Goal: Transaction & Acquisition: Subscribe to service/newsletter

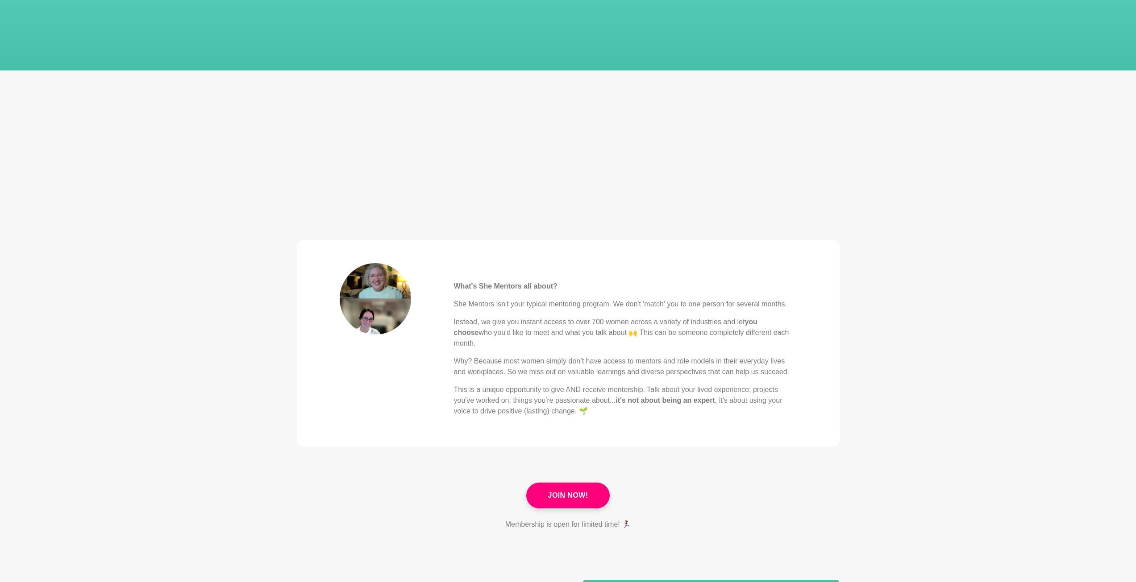
scroll to position [134, 0]
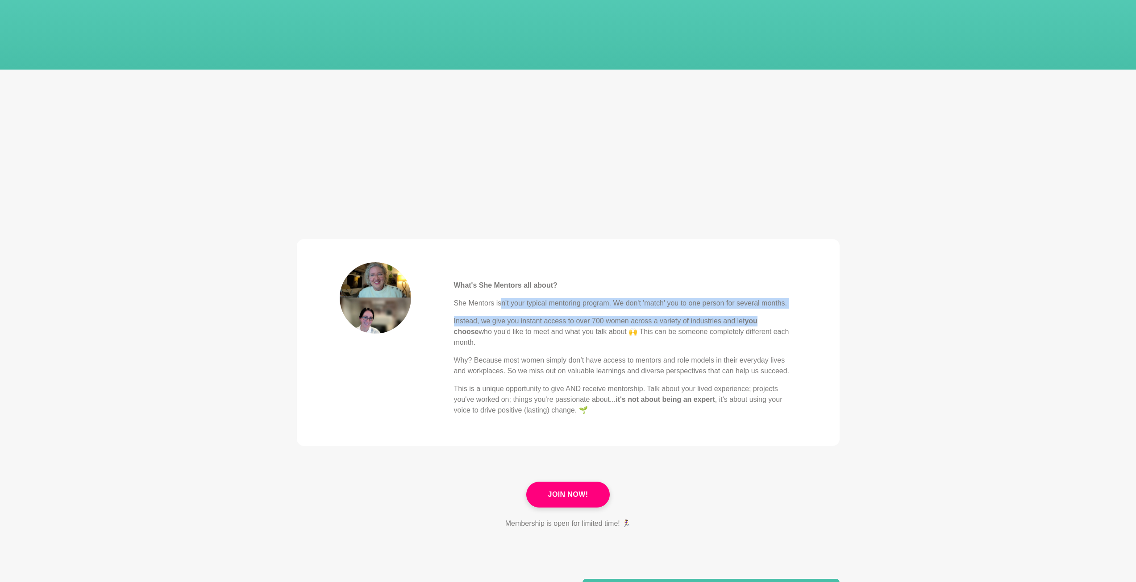
drag, startPoint x: 503, startPoint y: 301, endPoint x: 759, endPoint y: 311, distance: 256.8
click at [759, 311] on div "What's She Mentors all about? She Mentors isn't your typical mentoring program.…" at bounding box center [625, 338] width 343 height 153
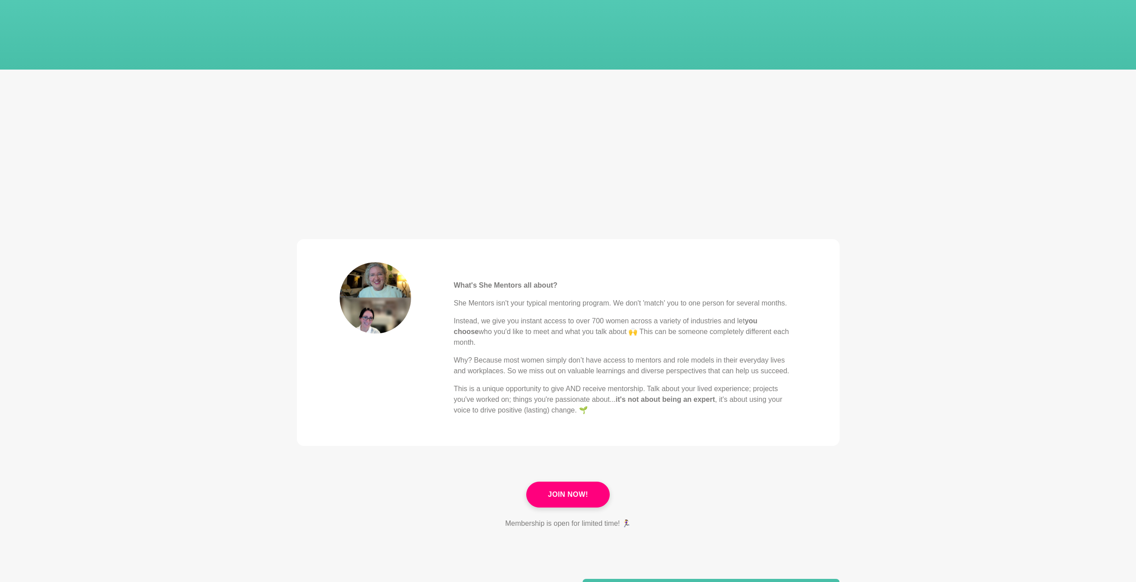
click at [509, 336] on p "Instead, we give you instant access to over 700 women across a variety of indus…" at bounding box center [625, 332] width 343 height 32
drag, startPoint x: 492, startPoint y: 321, endPoint x: 812, endPoint y: 332, distance: 320.1
click at [812, 332] on blockquote "What's She Mentors all about? She Mentors isn't your typical mentoring program.…" at bounding box center [568, 342] width 543 height 207
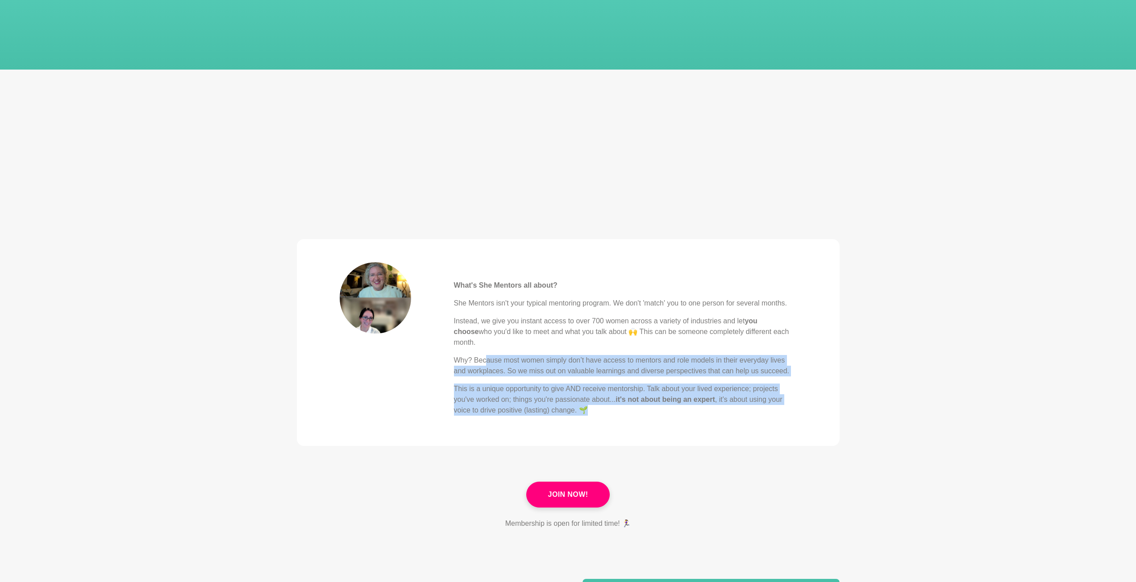
drag, startPoint x: 486, startPoint y: 348, endPoint x: 754, endPoint y: 401, distance: 273.2
click at [754, 401] on div "What's She Mentors all about? She Mentors isn't your typical mentoring program.…" at bounding box center [625, 338] width 343 height 153
click at [754, 401] on p "This is a unique opportunity to give AND receive mentorship. Talk about your li…" at bounding box center [625, 400] width 343 height 32
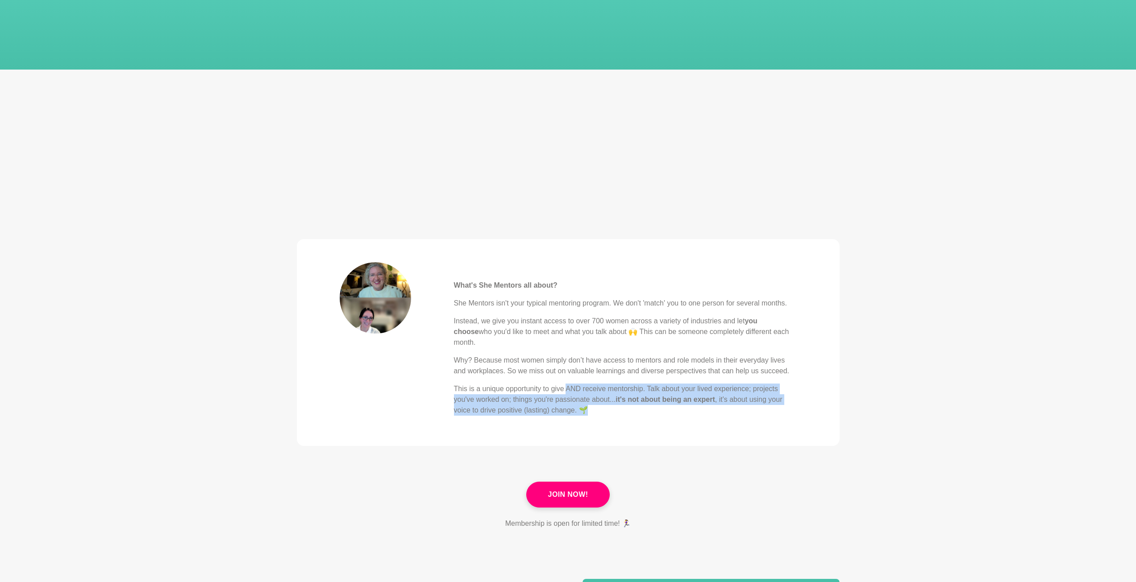
drag, startPoint x: 565, startPoint y: 377, endPoint x: 641, endPoint y: 398, distance: 78.1
click at [641, 398] on p "This is a unique opportunity to give AND receive mentorship. Talk about your li…" at bounding box center [625, 400] width 343 height 32
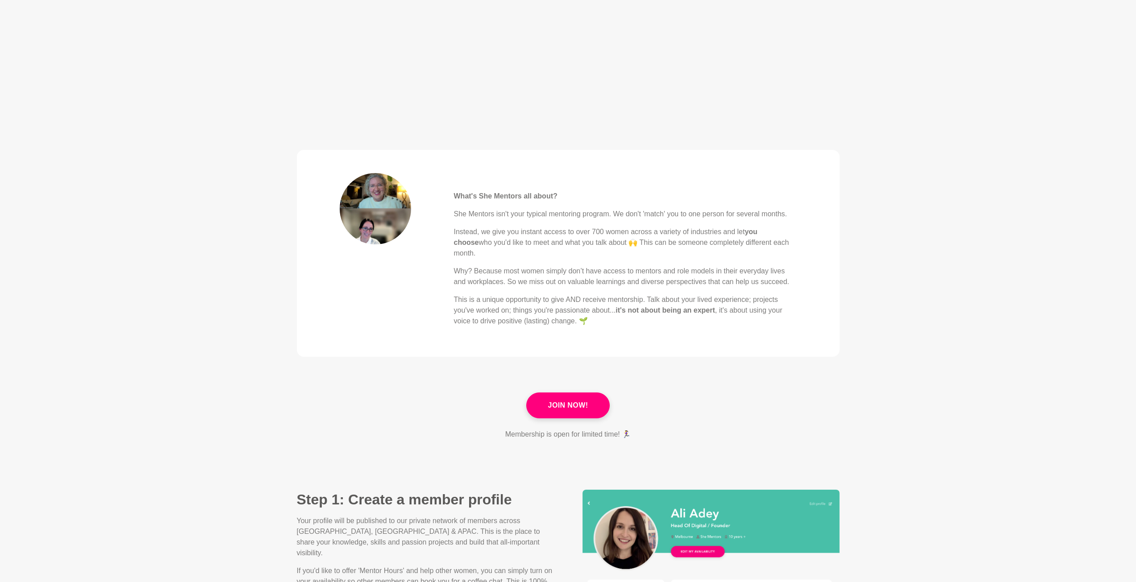
scroll to position [446, 0]
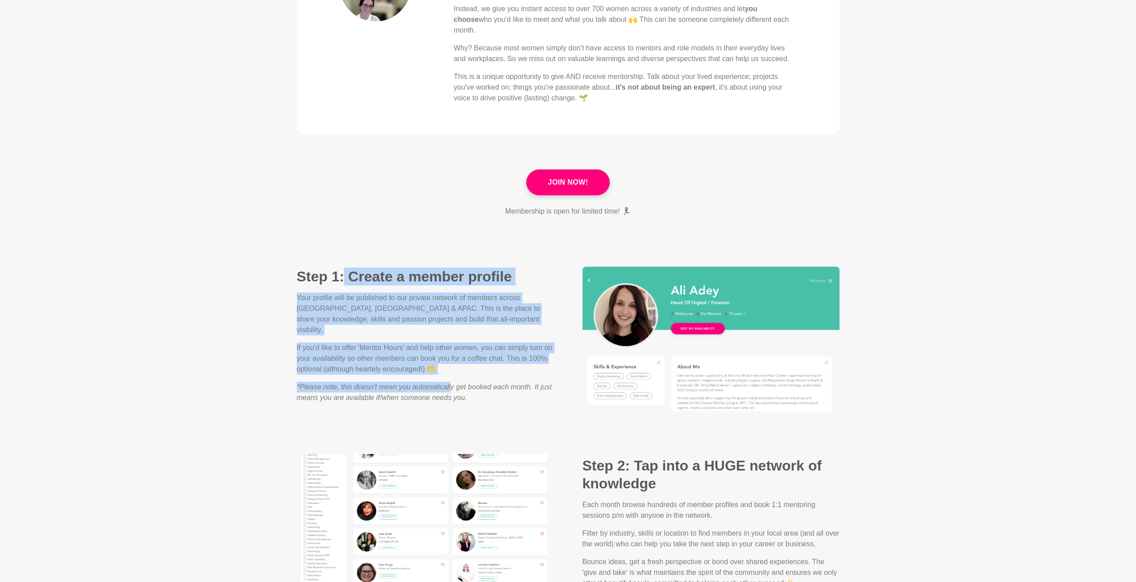
drag, startPoint x: 346, startPoint y: 270, endPoint x: 454, endPoint y: 367, distance: 145.1
click at [452, 364] on div "Step 1: Create a member profile Your profile will be published to our private n…" at bounding box center [425, 339] width 286 height 143
click at [454, 383] on em "*Please note, this doesn't mean you automatically get booked each month. It jus…" at bounding box center [424, 392] width 255 height 18
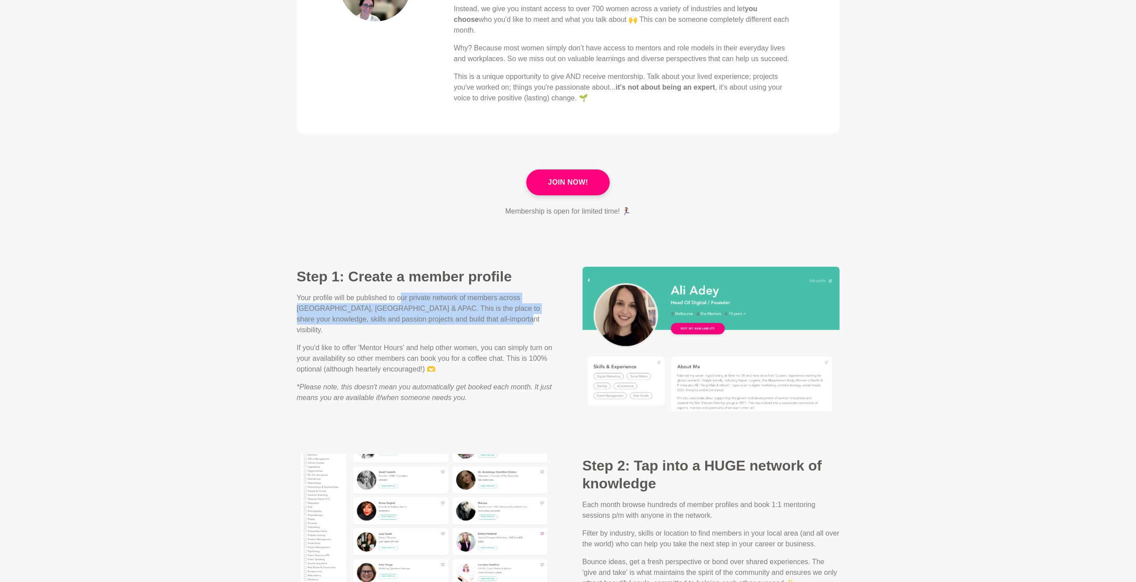
drag, startPoint x: 402, startPoint y: 289, endPoint x: 486, endPoint y: 315, distance: 87.8
click at [486, 315] on p "Your profile will be published to our private network of members across [GEOGRA…" at bounding box center [425, 314] width 257 height 43
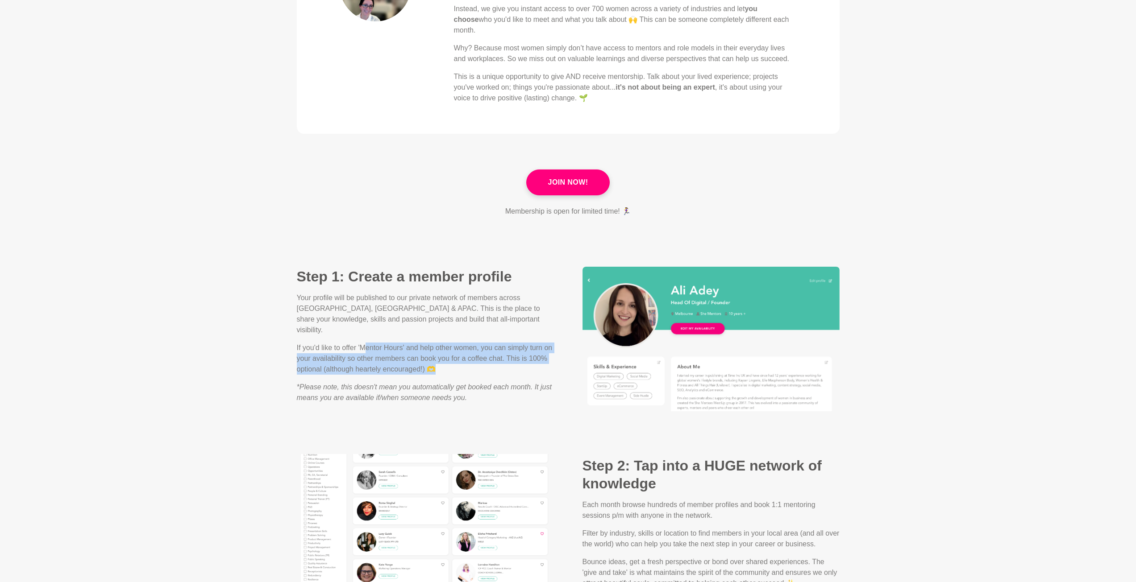
drag, startPoint x: 367, startPoint y: 332, endPoint x: 452, endPoint y: 356, distance: 88.3
click at [452, 356] on p "If you'd like to offer 'Mentor Hours' and help other women, you can simply turn…" at bounding box center [425, 359] width 257 height 32
click at [453, 356] on p "If you'd like to offer 'Mentor Hours' and help other women, you can simply turn…" at bounding box center [425, 359] width 257 height 32
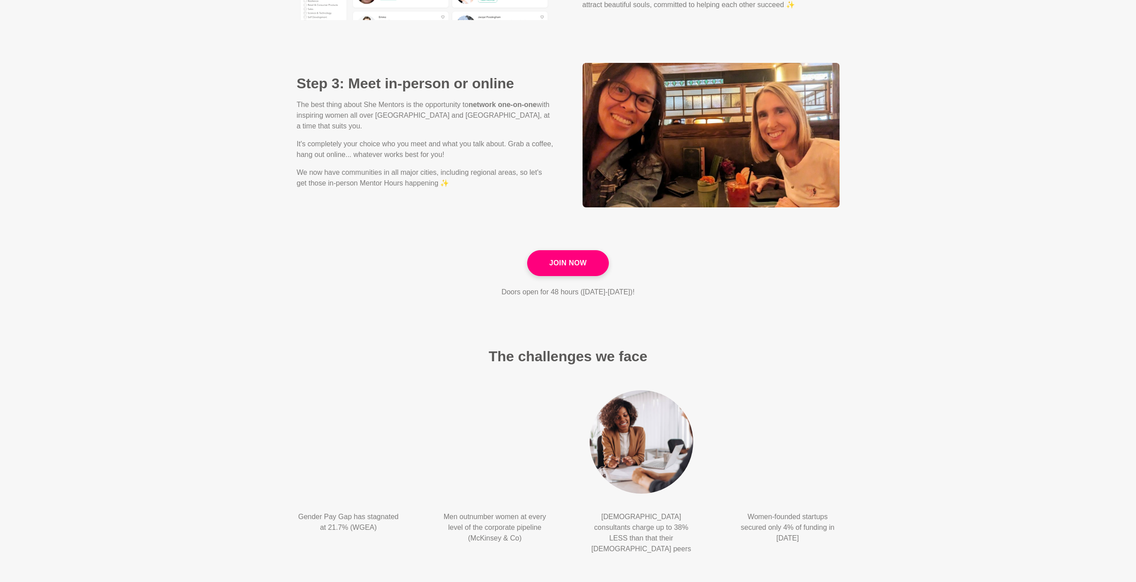
scroll to position [1026, 0]
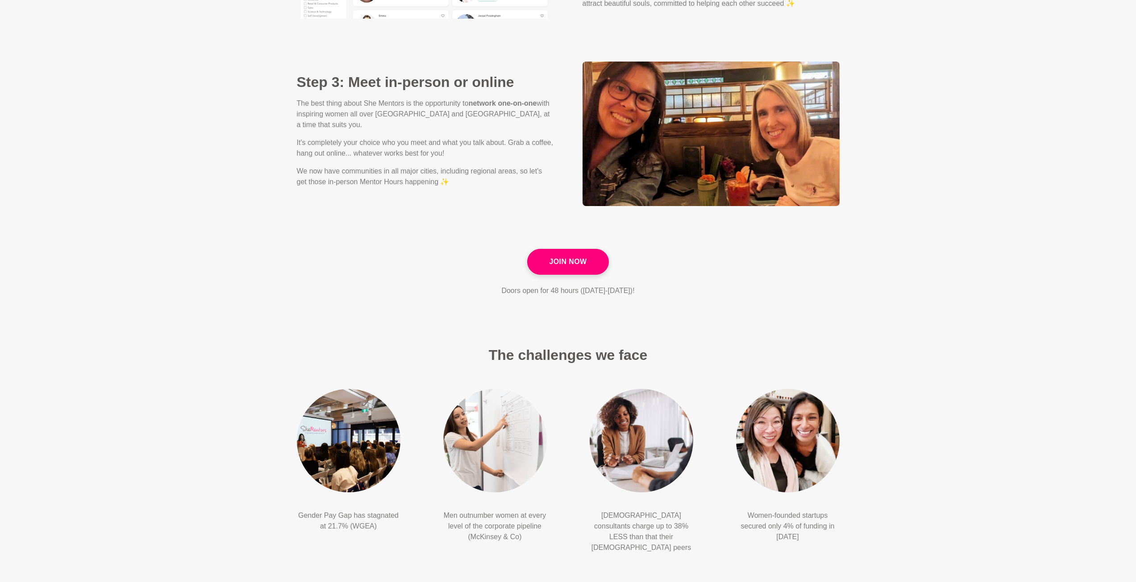
drag, startPoint x: 515, startPoint y: 281, endPoint x: 697, endPoint y: 295, distance: 182.6
click at [697, 295] on main "How does it work? What's She Mentors all about? She Mentors isn't your typical …" at bounding box center [568, 423] width 1136 height 2834
click at [555, 249] on link "Join Now" at bounding box center [567, 262] width 81 height 26
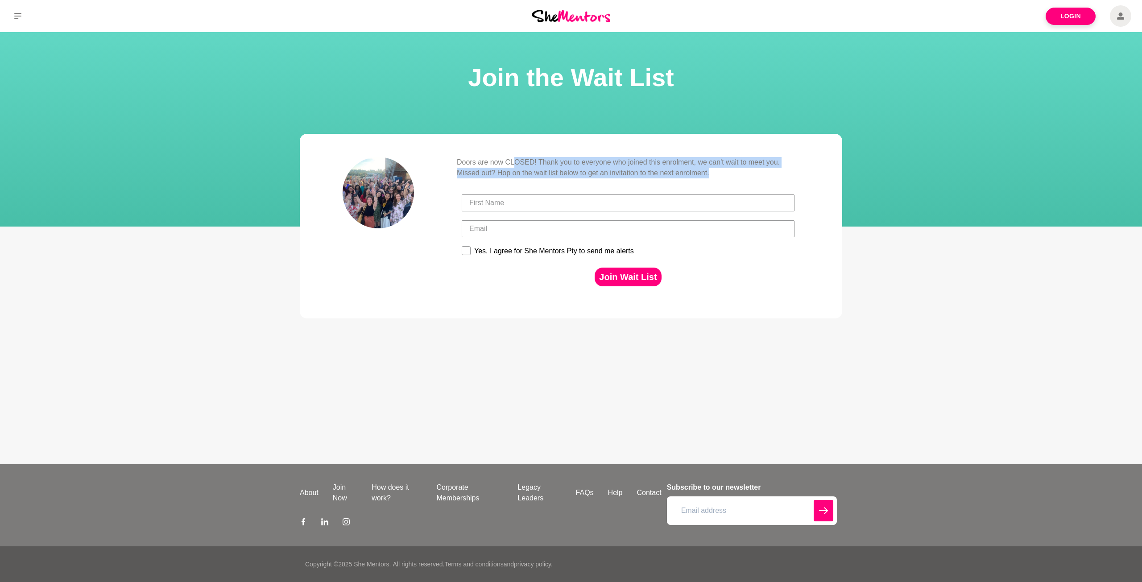
drag, startPoint x: 514, startPoint y: 162, endPoint x: 782, endPoint y: 172, distance: 267.9
click at [782, 172] on p "Doors are now CLOSED! Thank you to everyone who joined this enrolment, we can't…" at bounding box center [628, 167] width 343 height 21
click at [482, 169] on p "Doors are now CLOSED! Thank you to everyone who joined this enrolment, we can't…" at bounding box center [628, 167] width 343 height 21
drag, startPoint x: 489, startPoint y: 171, endPoint x: 779, endPoint y: 189, distance: 290.1
click at [779, 189] on div "Doors are now CLOSED! Thank you to everyone who joined this enrolment, we can't…" at bounding box center [628, 226] width 343 height 138
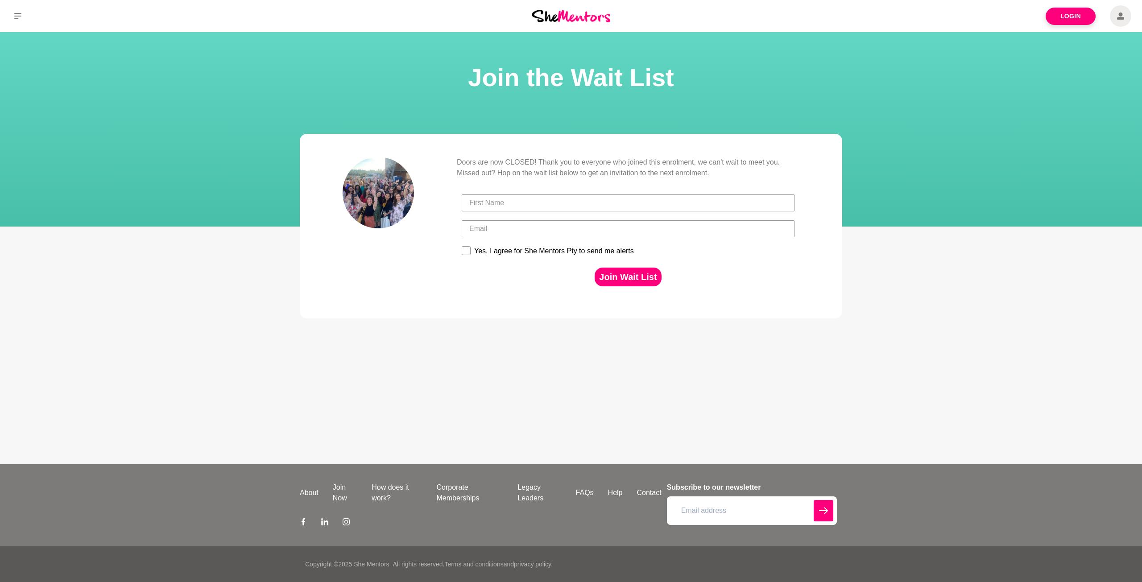
click at [779, 189] on form "Yes, I agree for She Mentors Pty to send me alerts Join Wait List Submit" at bounding box center [628, 241] width 343 height 110
click at [671, 204] on input "First Name" at bounding box center [628, 203] width 333 height 17
type input "Anna"
type input "annahua.is@gmail.com"
click at [471, 250] on label "Yes, I agree for She Mentors Pty to send me alerts" at bounding box center [553, 252] width 183 height 12
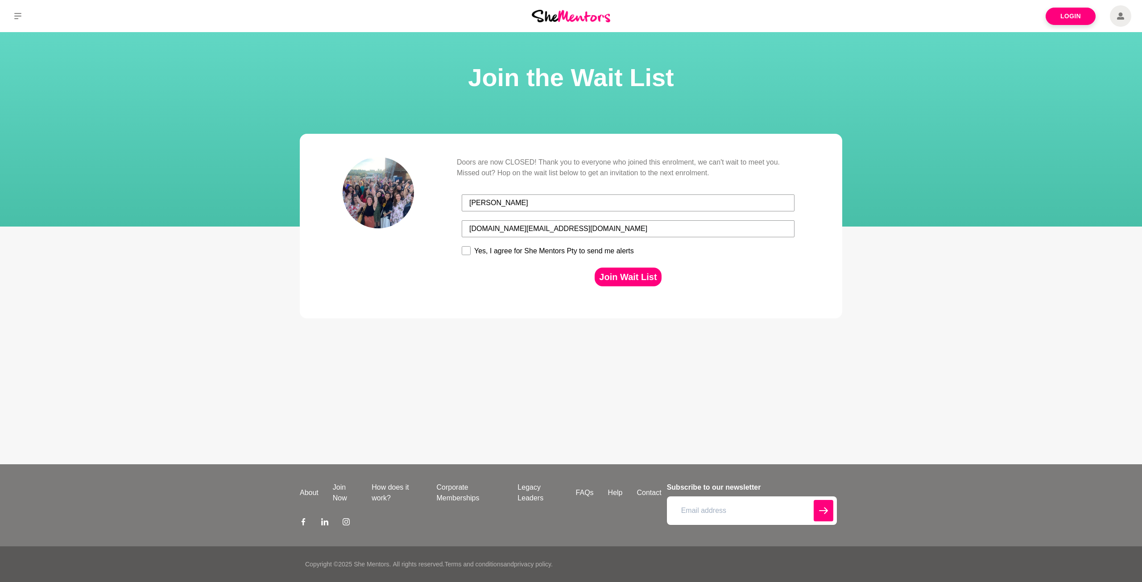
click at [462, 246] on input "Yes, I agree for She Mentors Pty to send me alerts" at bounding box center [461, 246] width 0 height 0
checkbox input "true"
click at [633, 274] on button "Join Wait List" at bounding box center [628, 277] width 66 height 19
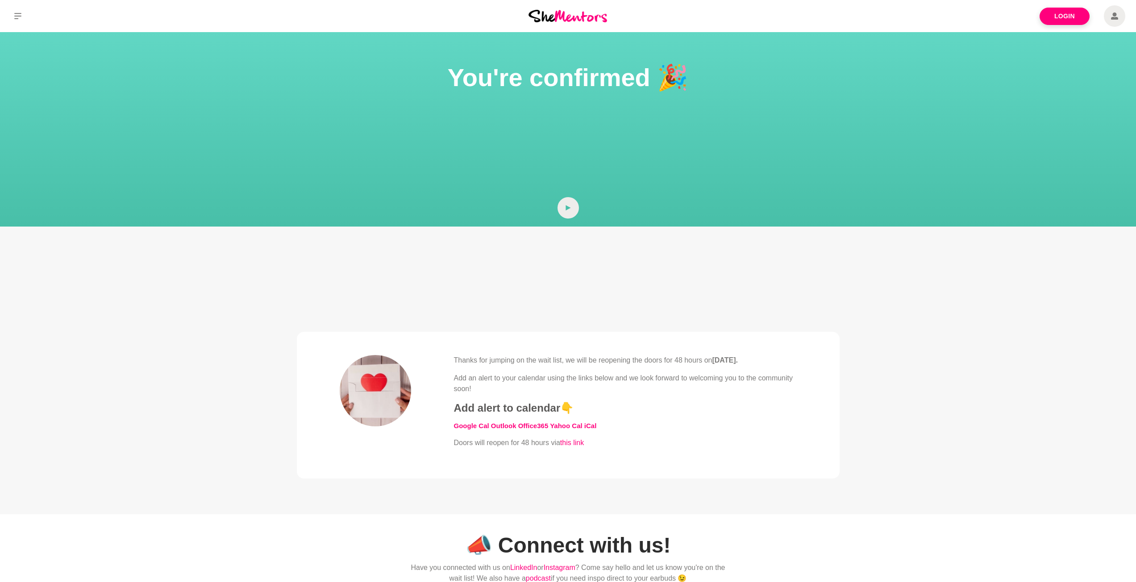
drag, startPoint x: 573, startPoint y: 351, endPoint x: 736, endPoint y: 427, distance: 179.8
click at [736, 427] on blockquote "Thanks for jumping on the wait list, we will be reopening the doors for 48 hour…" at bounding box center [568, 405] width 543 height 147
click at [736, 427] on h5 "​Google Cal Outlook Office365 Yahoo Cal iCal" at bounding box center [625, 426] width 343 height 8
drag, startPoint x: 618, startPoint y: 353, endPoint x: 763, endPoint y: 416, distance: 157.2
click at [763, 416] on blockquote "Thanks for jumping on the wait list, we will be reopening the doors for 48 hour…" at bounding box center [568, 405] width 543 height 147
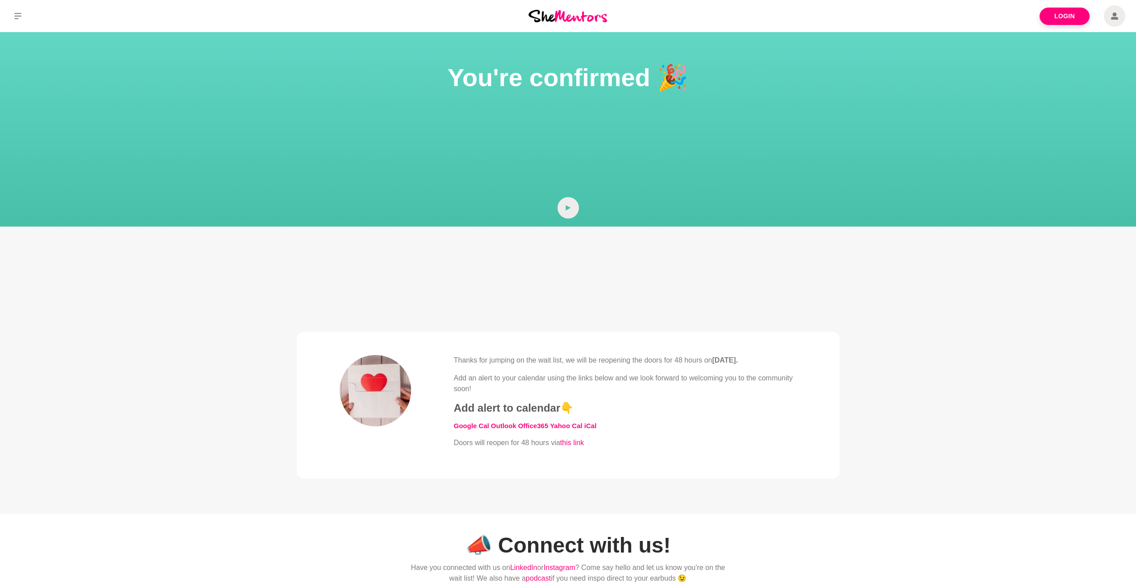
click at [763, 416] on div "Thanks for jumping on the wait list, we will be reopening the doors for 48 hour…" at bounding box center [625, 401] width 343 height 93
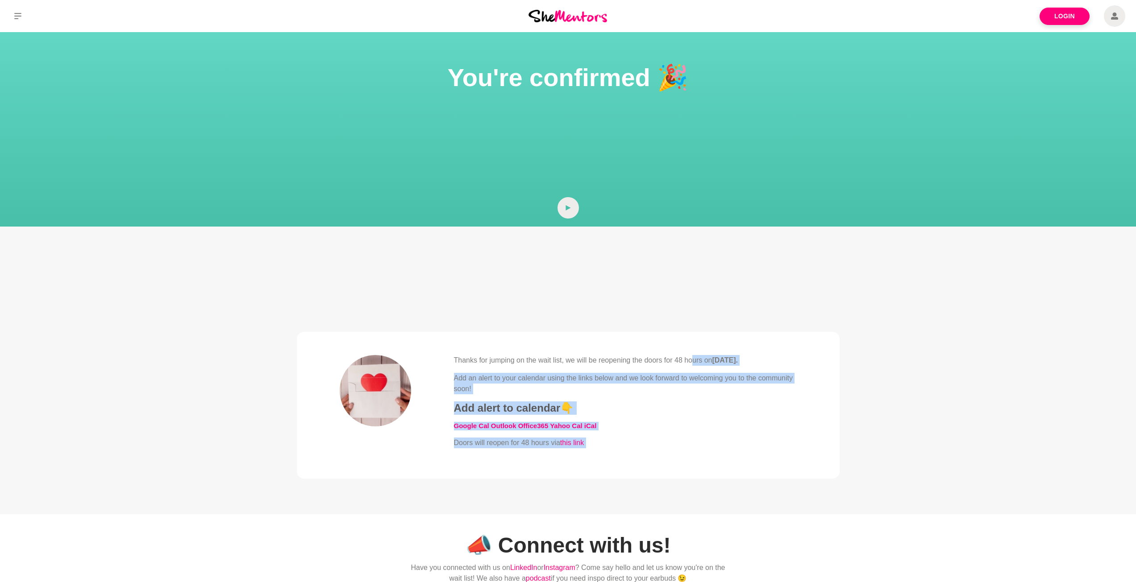
drag, startPoint x: 692, startPoint y: 353, endPoint x: 696, endPoint y: 435, distance: 82.2
click at [696, 435] on blockquote "Thanks for jumping on the wait list, we will be reopening the doors for 48 hour…" at bounding box center [568, 405] width 543 height 147
click at [696, 435] on div "Thanks for jumping on the wait list, we will be reopening the doors for 48 hour…" at bounding box center [625, 401] width 343 height 93
drag, startPoint x: 494, startPoint y: 380, endPoint x: 701, endPoint y: 446, distance: 216.5
click at [700, 446] on div "Thanks for jumping on the wait list, we will be reopening the doors for 48 hour…" at bounding box center [625, 401] width 343 height 93
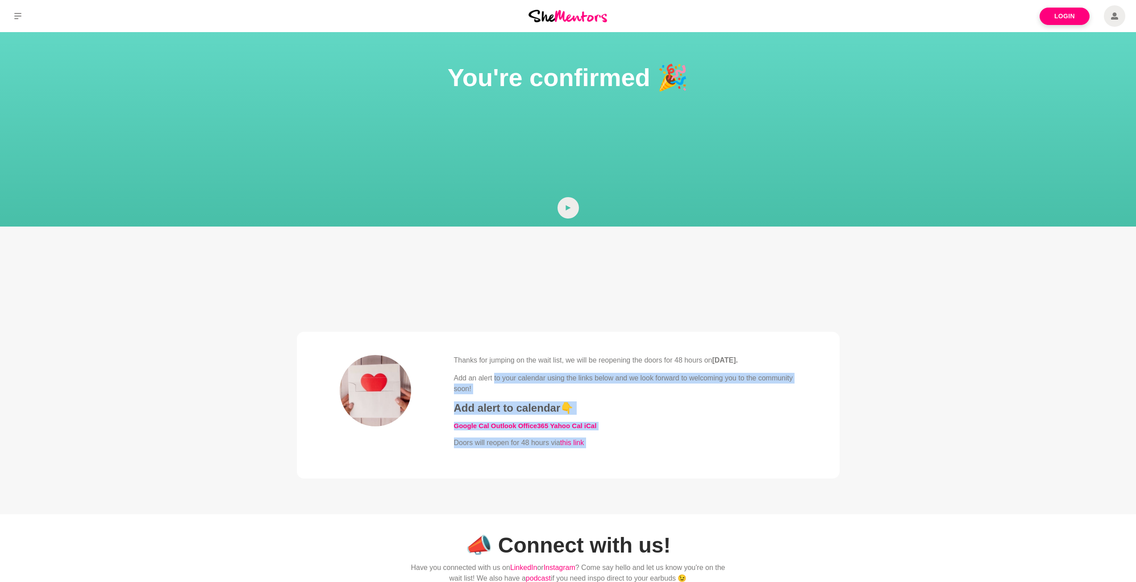
click at [701, 446] on p "Doors will reopen for 48 hours via this link" at bounding box center [625, 443] width 343 height 11
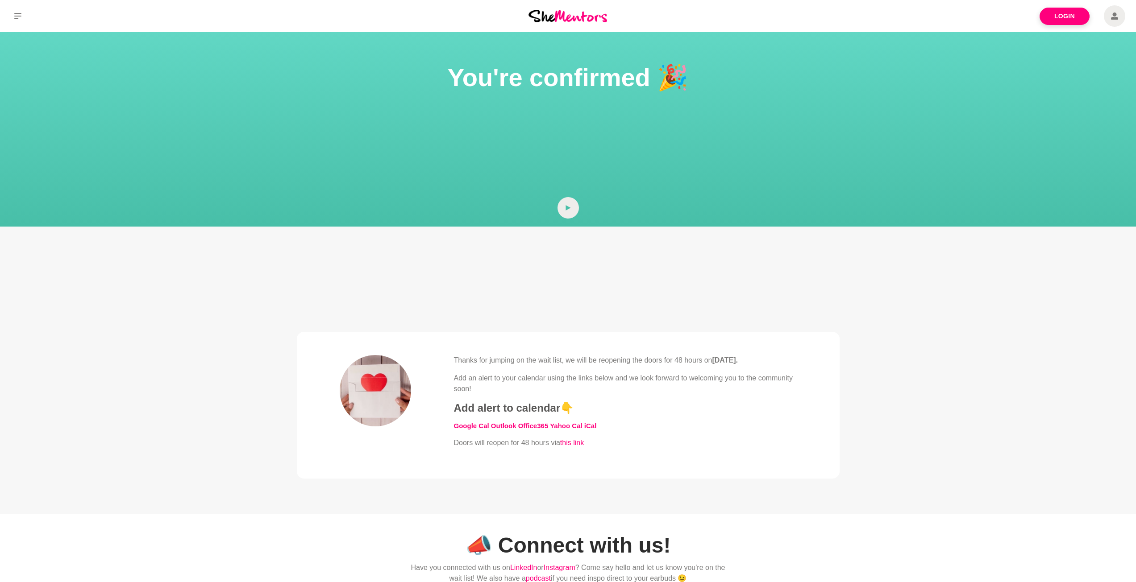
drag, startPoint x: 582, startPoint y: 443, endPoint x: 573, endPoint y: 444, distance: 9.4
click at [573, 444] on link "this link" at bounding box center [572, 443] width 24 height 8
click at [570, 444] on link "this link" at bounding box center [572, 443] width 24 height 8
click at [564, 443] on link "this link" at bounding box center [572, 443] width 24 height 8
drag, startPoint x: 560, startPoint y: 443, endPoint x: 664, endPoint y: 454, distance: 104.1
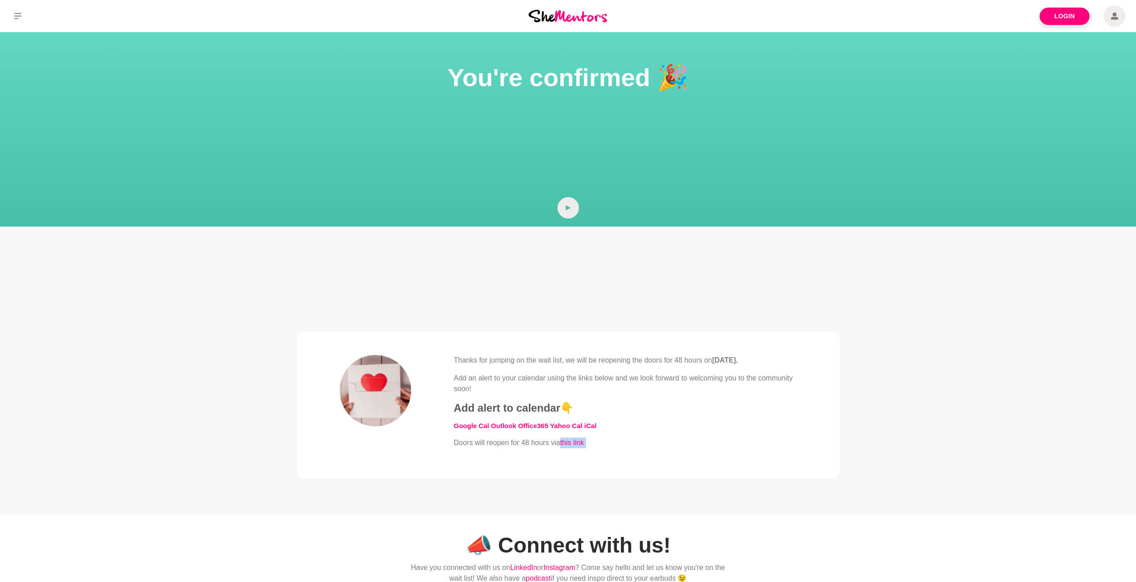
click at [664, 454] on div "Thanks for jumping on the wait list, we will be reopening the doors for 48 hour…" at bounding box center [625, 405] width 343 height 100
click at [579, 448] on p "Doors will reopen for 48 hours via this link" at bounding box center [625, 443] width 343 height 11
drag, startPoint x: 579, startPoint y: 448, endPoint x: 631, endPoint y: 448, distance: 51.8
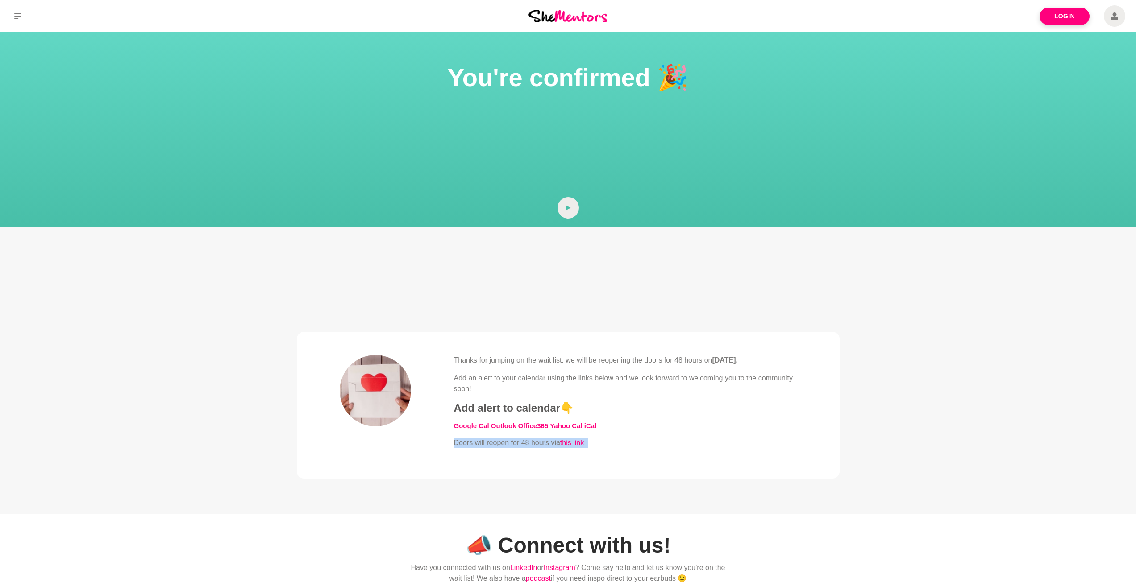
click at [579, 447] on p "Doors will reopen for 48 hours via this link" at bounding box center [625, 443] width 343 height 11
click at [819, 390] on blockquote "Thanks for jumping on the wait list, we will be reopening the doors for 48 hour…" at bounding box center [568, 405] width 543 height 147
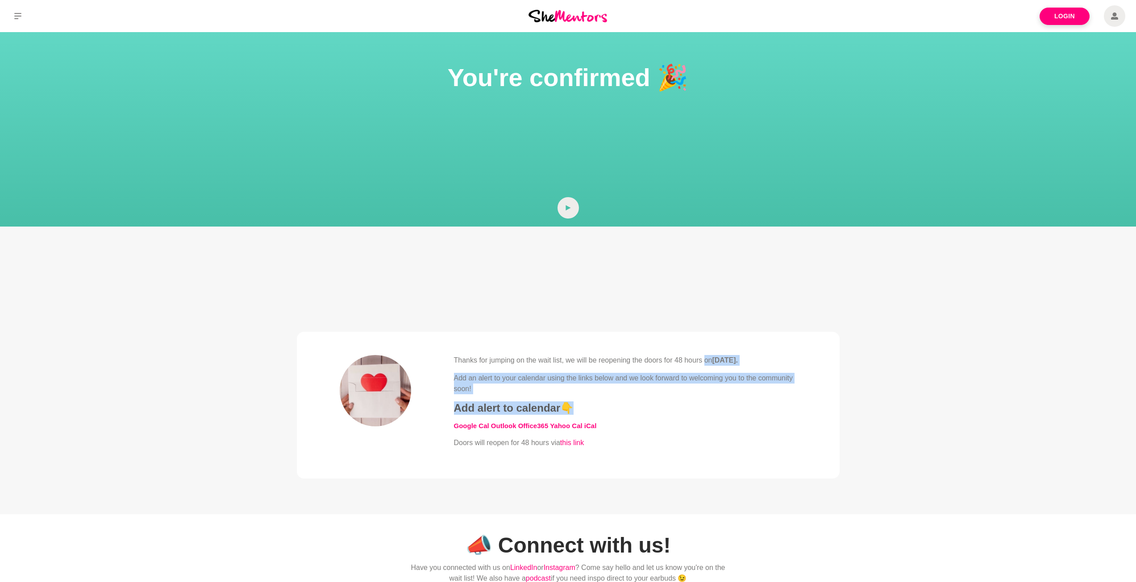
drag, startPoint x: 705, startPoint y: 353, endPoint x: 797, endPoint y: 403, distance: 104.8
click at [797, 403] on blockquote "Thanks for jumping on the wait list, we will be reopening the doors for 48 hour…" at bounding box center [568, 405] width 543 height 147
drag, startPoint x: 797, startPoint y: 403, endPoint x: 804, endPoint y: 405, distance: 7.1
click at [798, 403] on blockquote "Thanks for jumping on the wait list, we will be reopening the doors for 48 hour…" at bounding box center [568, 405] width 543 height 147
click at [826, 388] on blockquote "Thanks for jumping on the wait list, we will be reopening the doors for 48 hour…" at bounding box center [568, 405] width 543 height 147
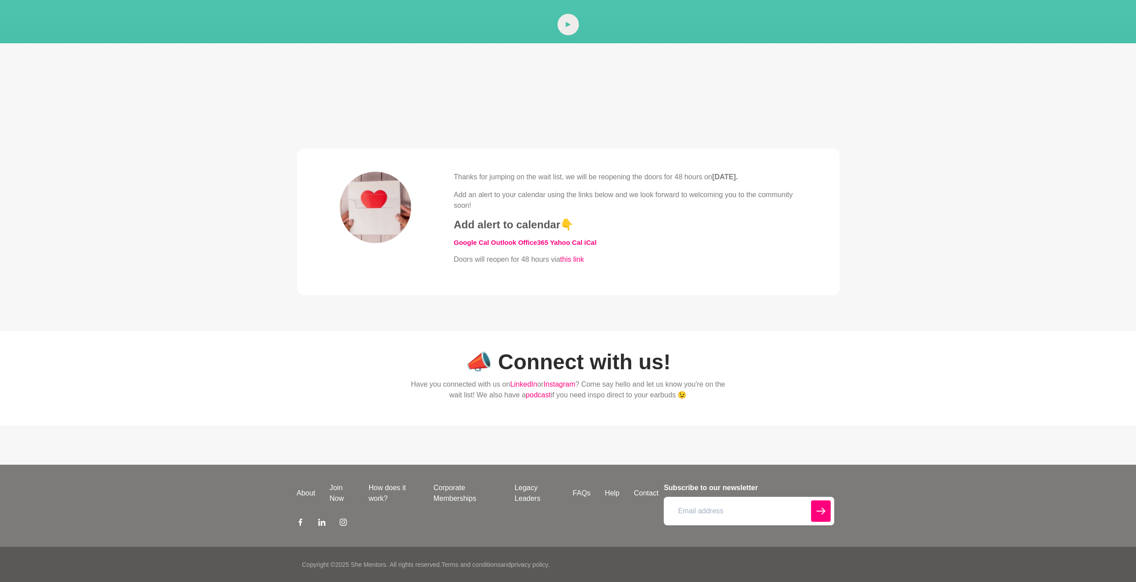
scroll to position [184, 0]
drag, startPoint x: 442, startPoint y: 380, endPoint x: 773, endPoint y: 426, distance: 334.7
click at [773, 426] on div "📣 Connect with us! Have you connected with us on LinkedIn or Instagram ? Come s…" at bounding box center [568, 387] width 1136 height 112
click at [776, 426] on div "📣 Connect with us! Have you connected with us on LinkedIn or Instagram ? Come s…" at bounding box center [568, 387] width 1136 height 112
click at [796, 422] on div "📣 Connect with us! Have you connected with us on LinkedIn or Instagram ? Come s…" at bounding box center [568, 378] width 1136 height 95
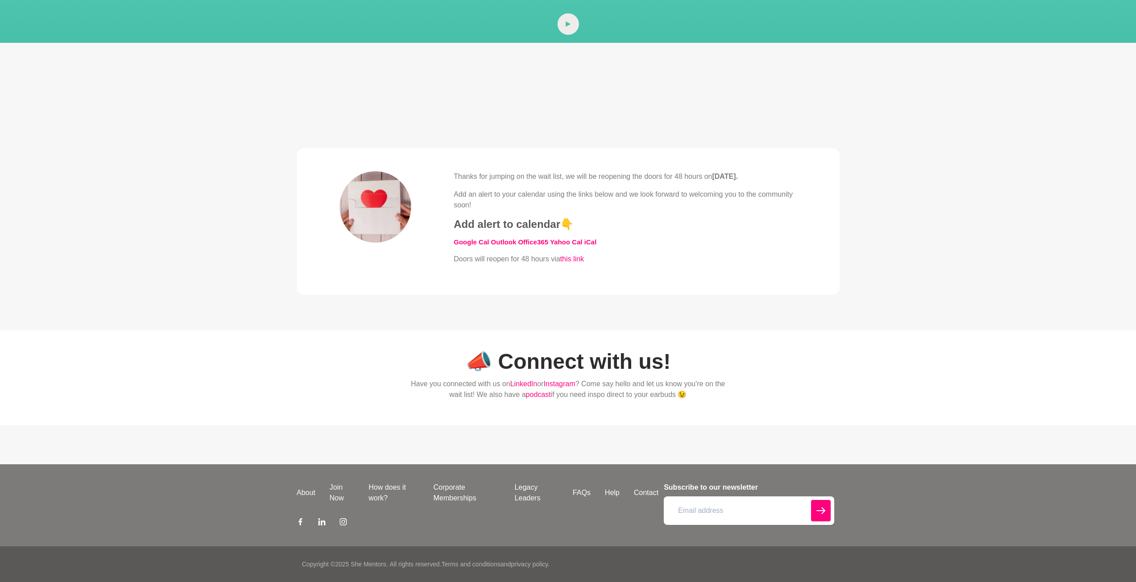
click at [546, 396] on link "podcast" at bounding box center [538, 395] width 25 height 8
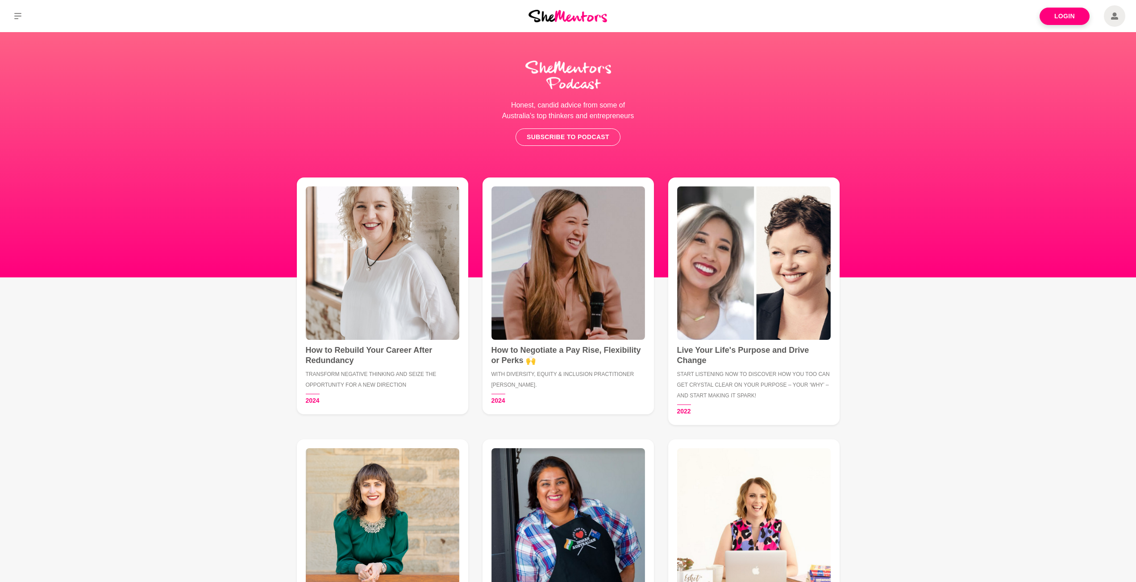
click at [584, 16] on img at bounding box center [567, 16] width 79 height 12
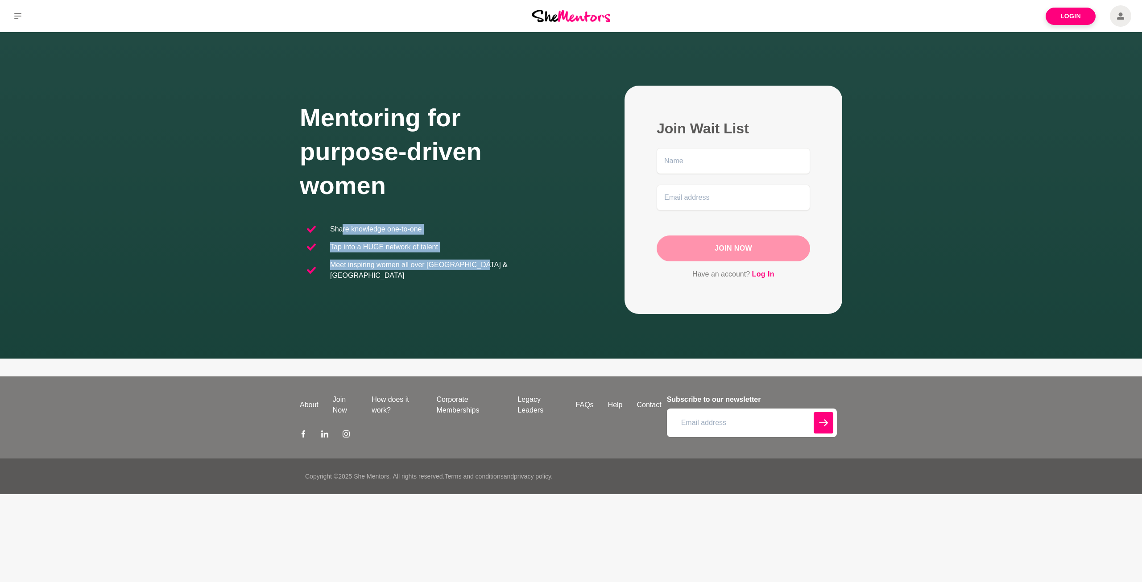
drag, startPoint x: 342, startPoint y: 237, endPoint x: 461, endPoint y: 286, distance: 128.8
click at [461, 286] on div "Mentoring for purpose-driven women Share knowledge one-to-one Tap into a HUGE n…" at bounding box center [435, 200] width 271 height 198
click at [443, 282] on div "Mentoring for purpose-driven women Share knowledge one-to-one Tap into a HUGE n…" at bounding box center [435, 200] width 271 height 198
drag, startPoint x: 369, startPoint y: 253, endPoint x: 482, endPoint y: 274, distance: 114.5
click at [479, 274] on ul "Share knowledge one-to-one Tap into a HUGE network of talent Meet inspiring wom…" at bounding box center [435, 252] width 271 height 64
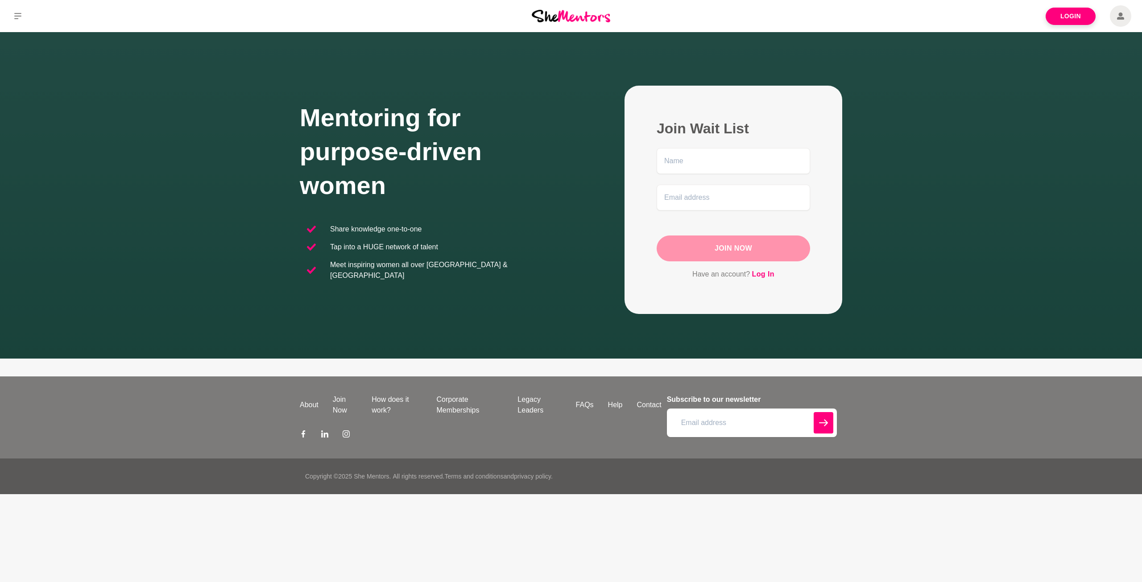
click at [482, 274] on div "Mentoring for purpose-driven women Share knowledge one-to-one Tap into a HUGE n…" at bounding box center [435, 200] width 271 height 198
click at [14, 17] on icon at bounding box center [17, 15] width 7 height 7
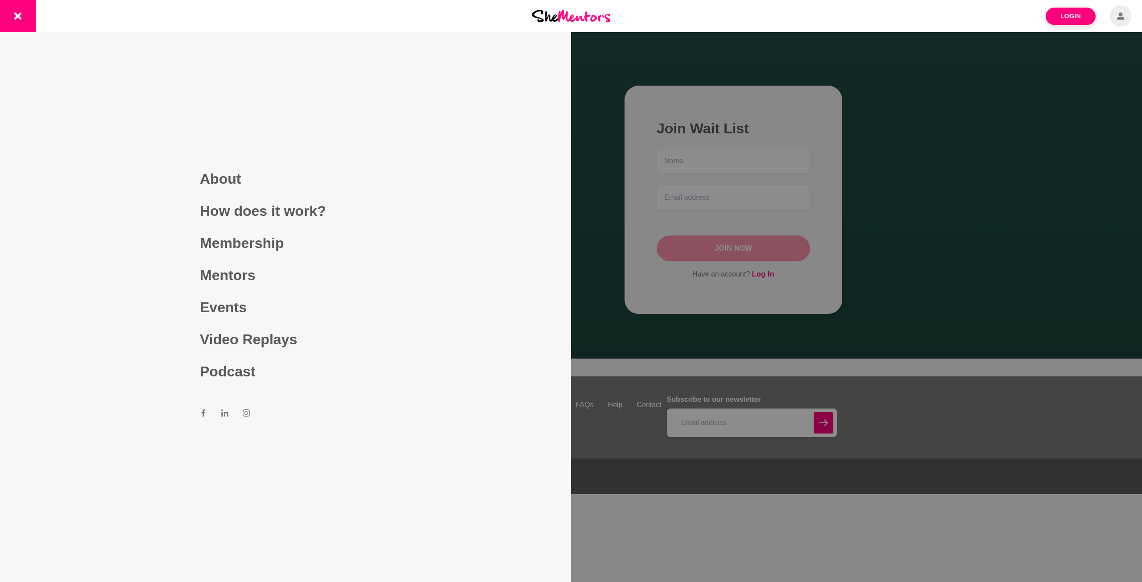
click at [254, 209] on link "How does it work?" at bounding box center [285, 211] width 171 height 32
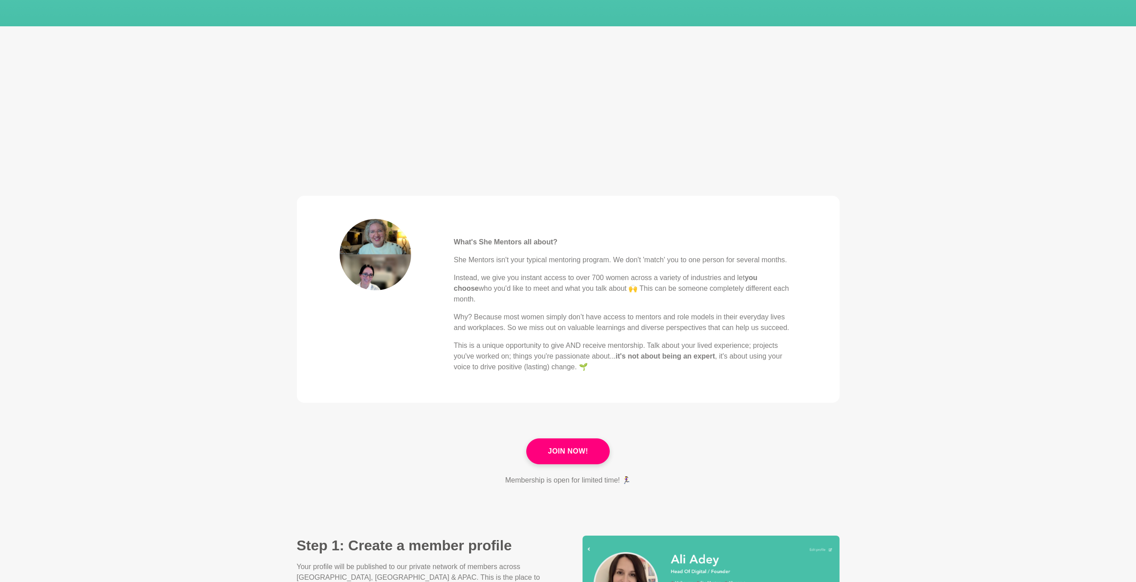
scroll to position [178, 0]
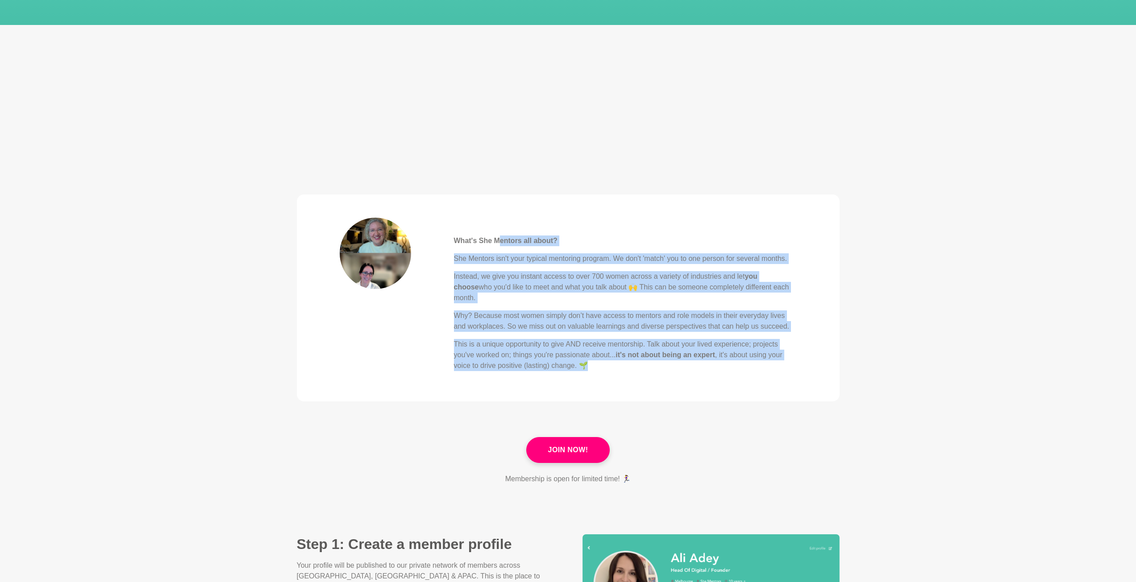
drag, startPoint x: 503, startPoint y: 237, endPoint x: 709, endPoint y: 413, distance: 270.9
click at [709, 413] on section "What's She Mentors all about? She Mentors isn't your typical mentoring program.…" at bounding box center [568, 308] width 1136 height 257
click at [688, 373] on blockquote "What's She Mentors all about? She Mentors isn't your typical mentoring program.…" at bounding box center [568, 298] width 543 height 207
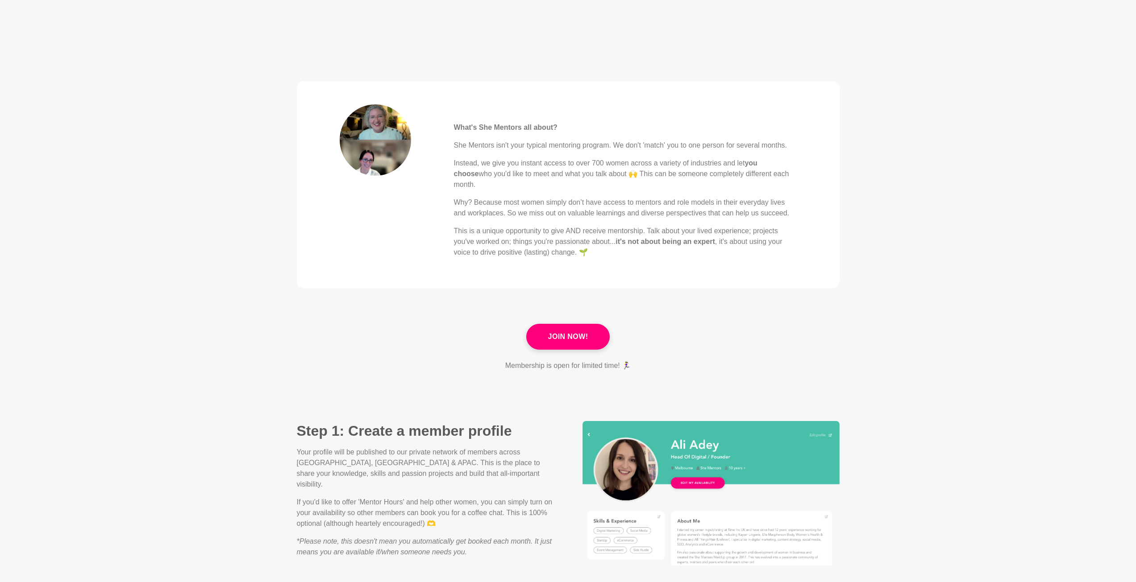
scroll to position [312, 0]
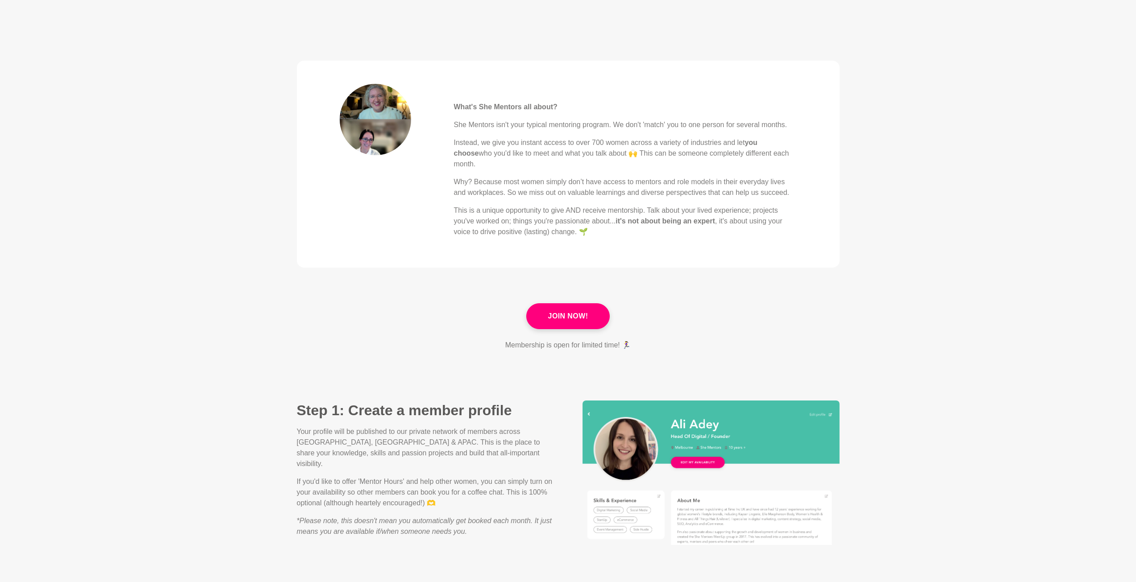
drag, startPoint x: 506, startPoint y: 334, endPoint x: 704, endPoint y: 352, distance: 198.9
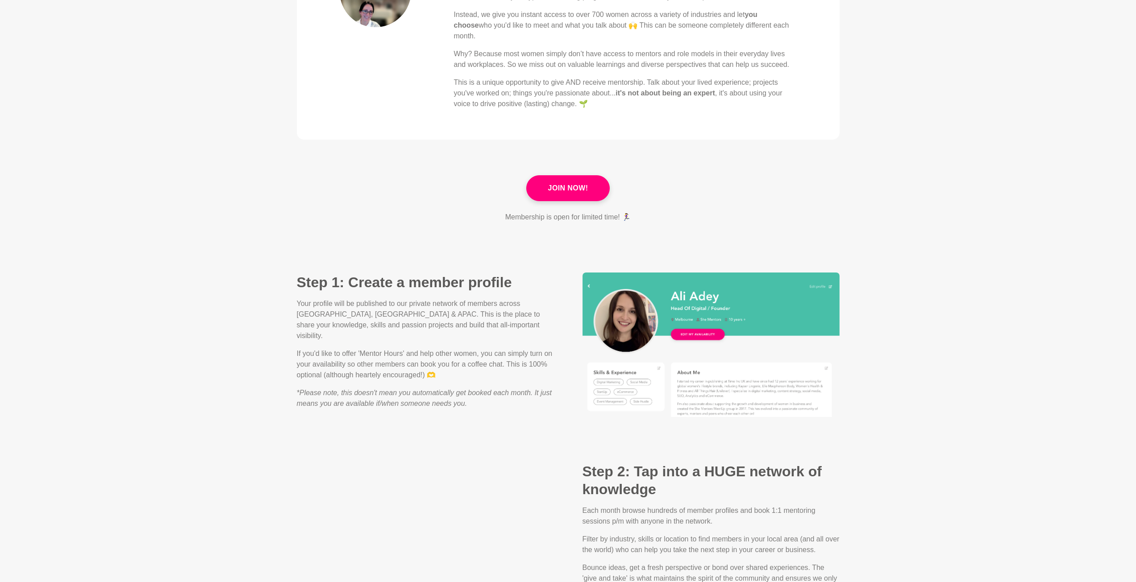
scroll to position [446, 0]
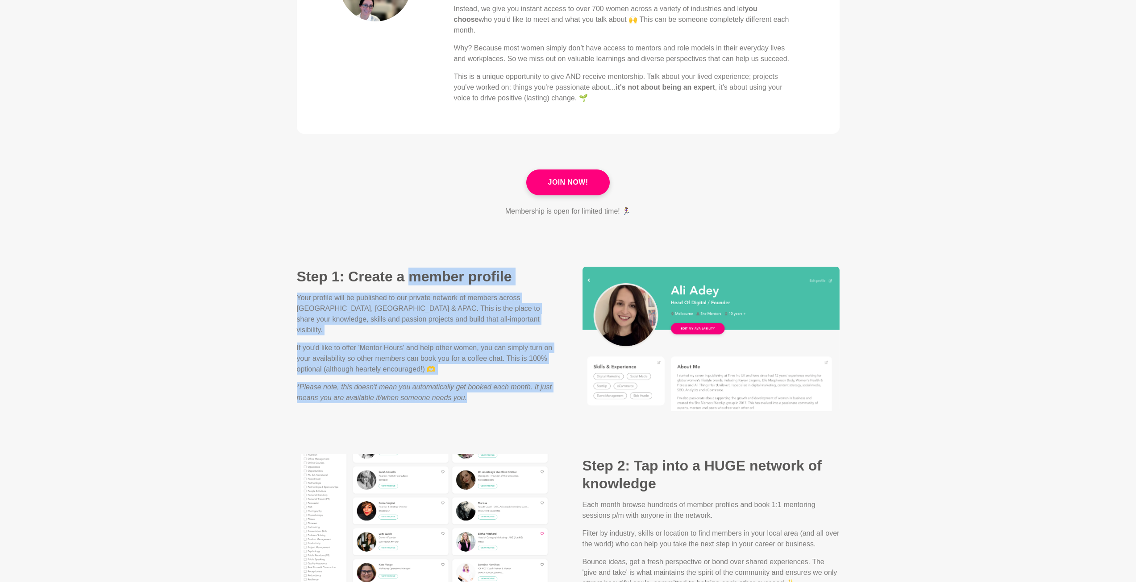
drag, startPoint x: 413, startPoint y: 264, endPoint x: 510, endPoint y: 402, distance: 169.3
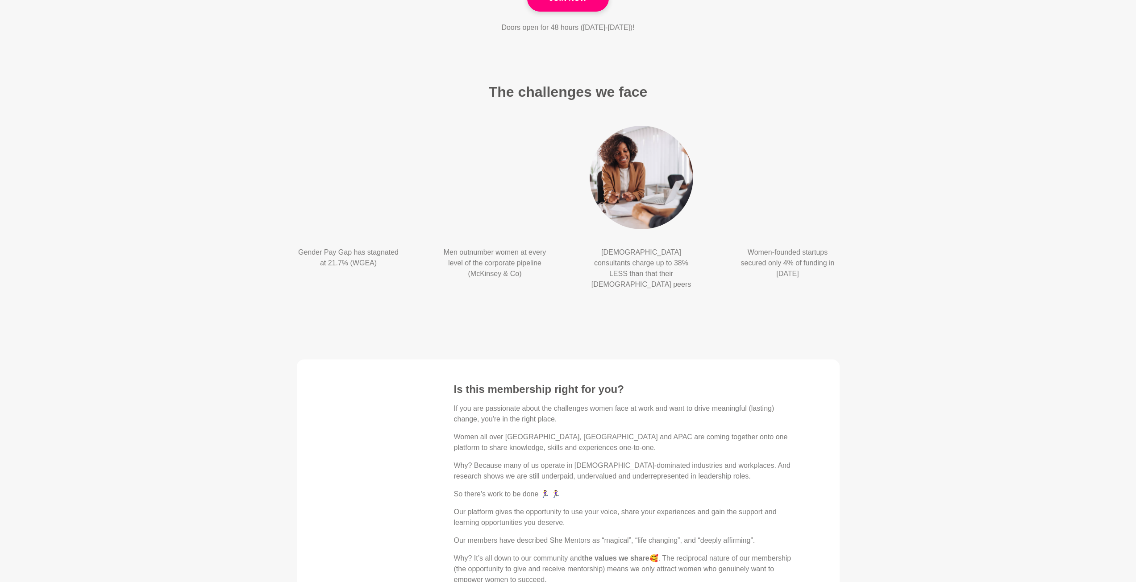
scroll to position [1294, 0]
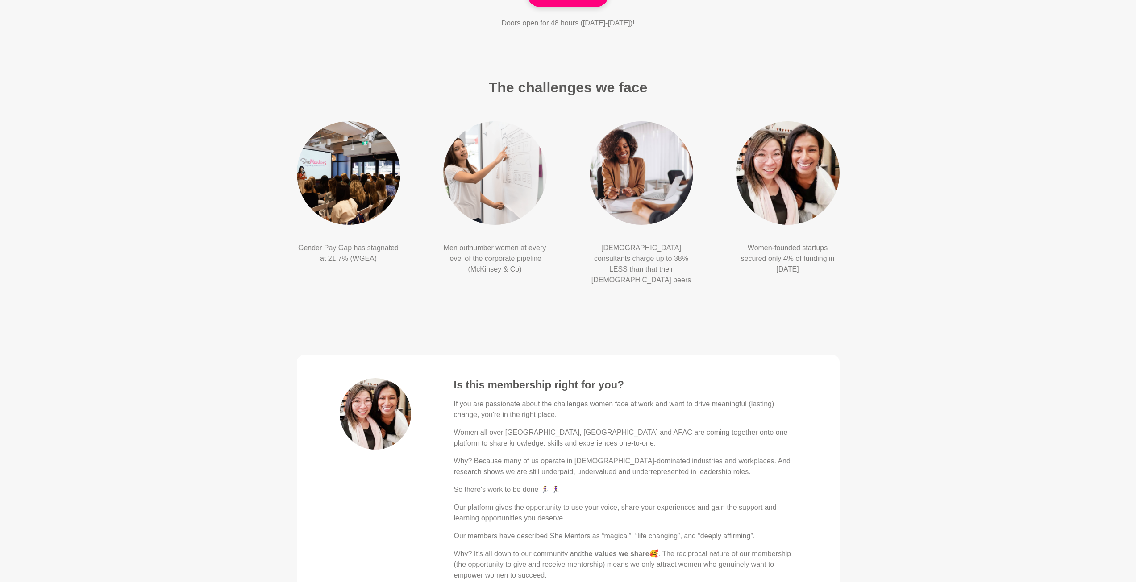
click at [682, 313] on main "How does it work? What's She Mentors all about? She Mentors isn't your typical …" at bounding box center [568, 155] width 1136 height 2834
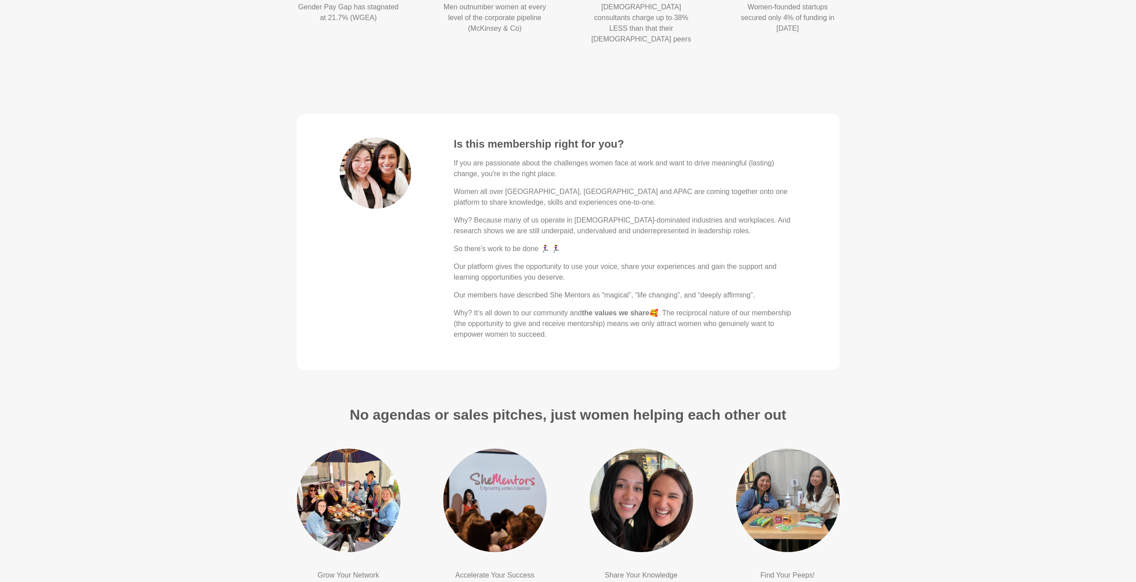
scroll to position [1562, 0]
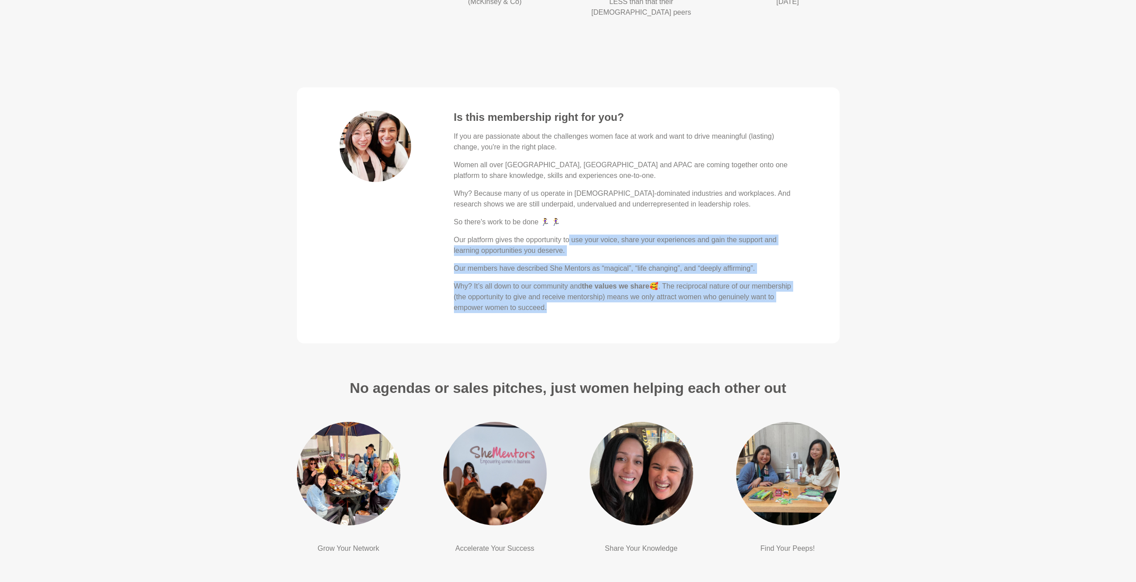
drag, startPoint x: 657, startPoint y: 254, endPoint x: 701, endPoint y: 302, distance: 64.7
click at [701, 301] on blockquote "Is this membership right for you? If you are passionate about the challenges wo…" at bounding box center [568, 215] width 543 height 256
click at [701, 302] on blockquote "Is this membership right for you? If you are passionate about the challenges wo…" at bounding box center [568, 215] width 543 height 256
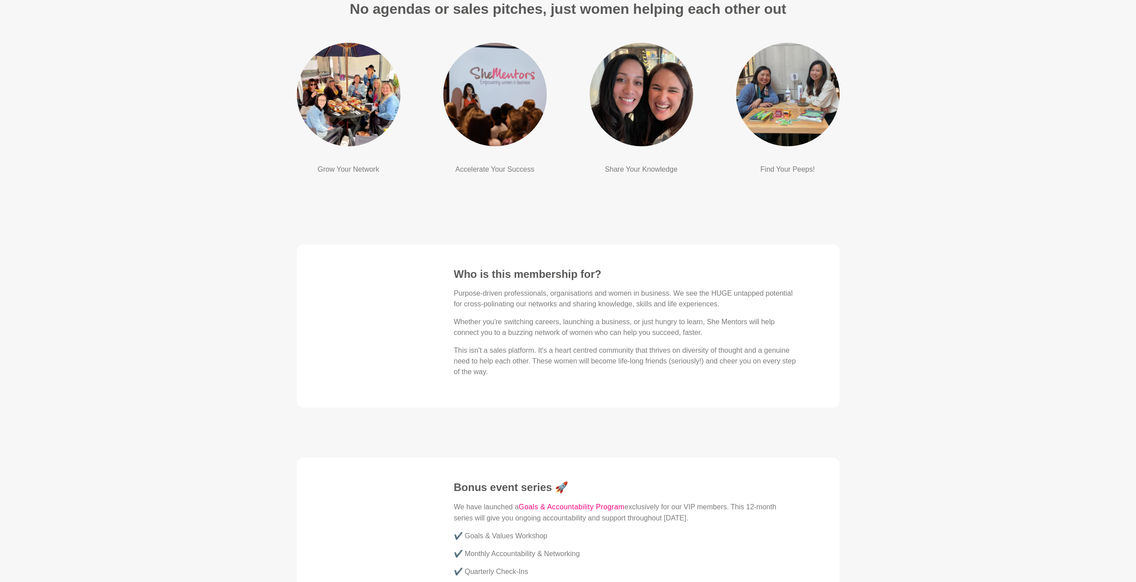
scroll to position [2052, 0]
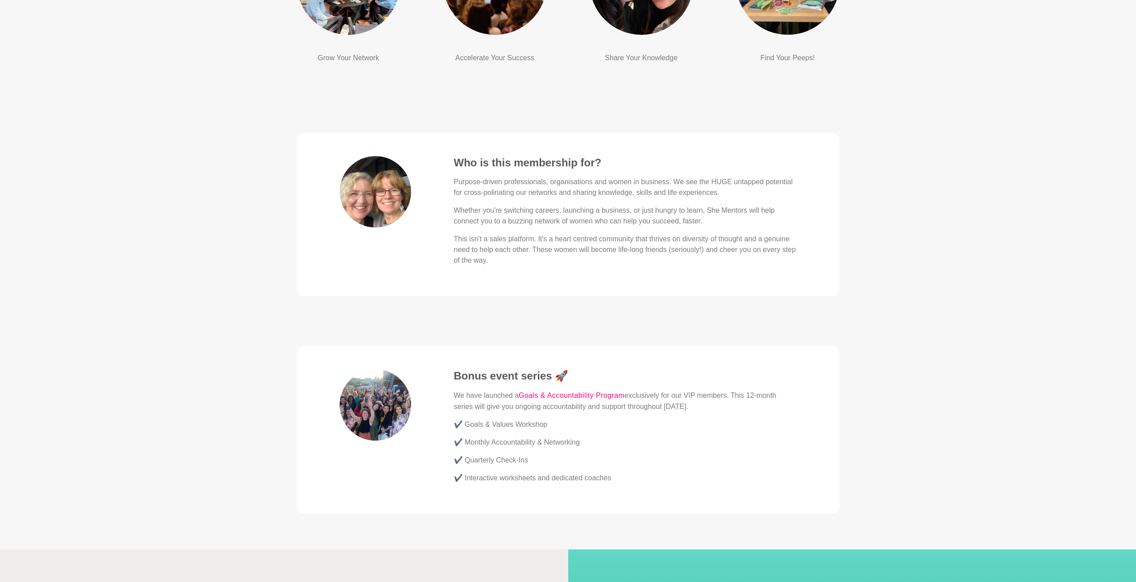
click at [754, 473] on p "✔️ Interactive worksheets and dedicated coaches" at bounding box center [625, 478] width 343 height 11
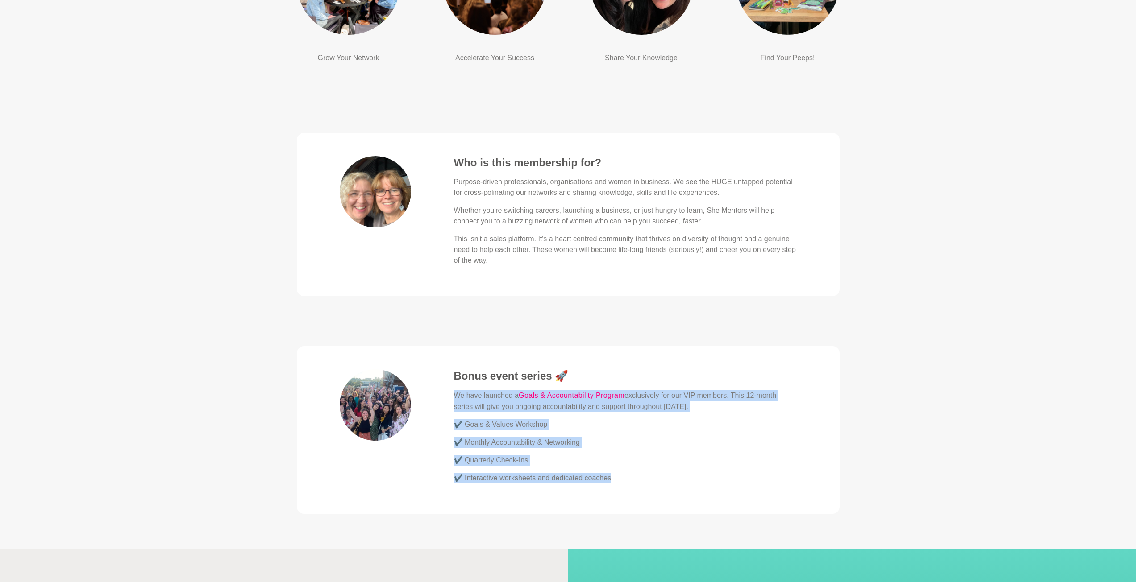
drag, startPoint x: 694, startPoint y: 356, endPoint x: 781, endPoint y: 510, distance: 177.0
click at [781, 510] on section "Bonus event series 🚀 We have launched a Goals & Accountability Program exclusiv…" at bounding box center [568, 441] width 1136 height 218
click at [783, 510] on section "Bonus event series 🚀 We have launched a Goals & Accountability Program exclusiv…" at bounding box center [568, 441] width 1136 height 218
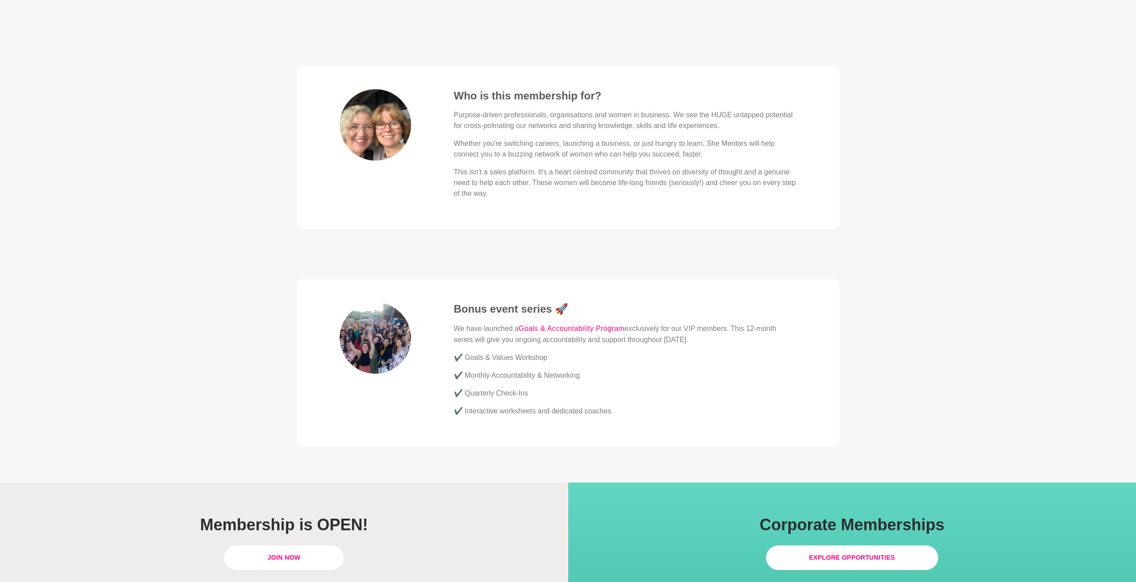
scroll to position [2320, 0]
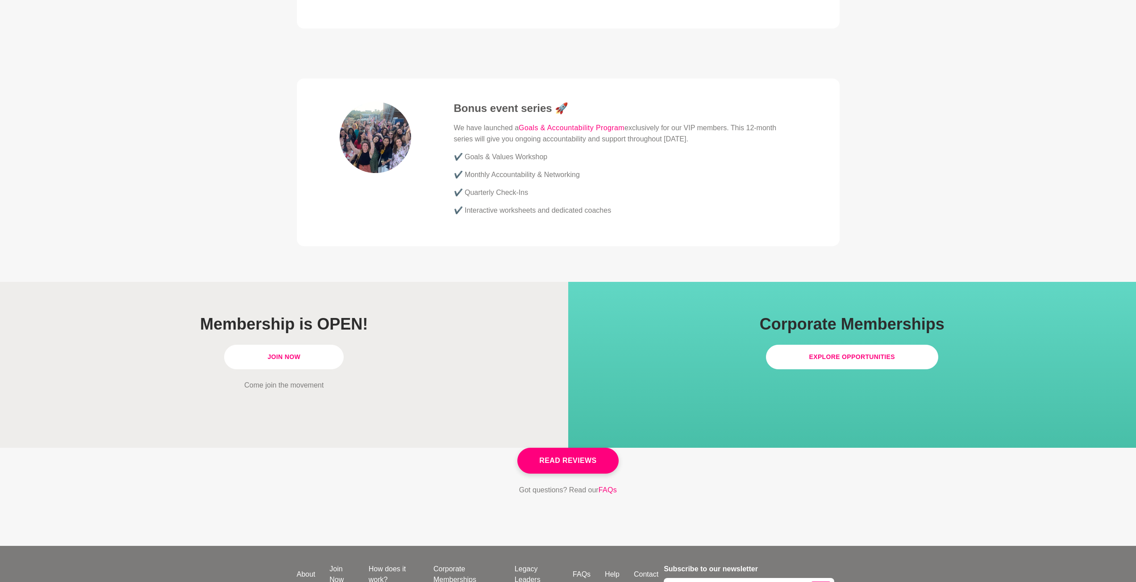
click at [283, 345] on link "Join Now" at bounding box center [284, 357] width 120 height 25
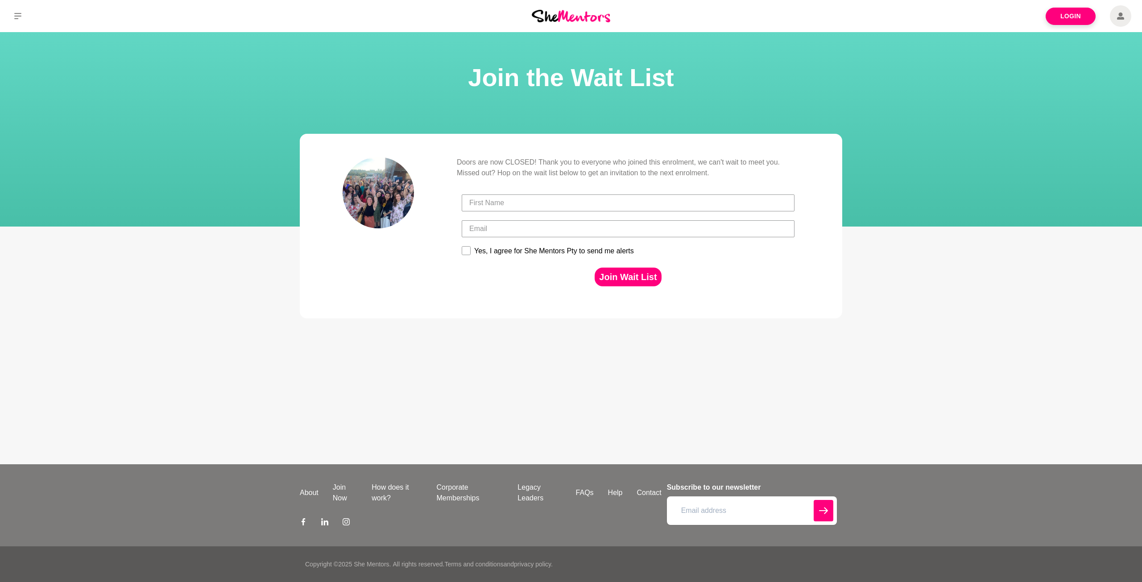
drag, startPoint x: 202, startPoint y: 191, endPoint x: 201, endPoint y: 185, distance: 6.3
click at [202, 189] on section "Join the Wait List" at bounding box center [571, 129] width 1142 height 195
click at [366, 333] on section "Doors are now CLOSED! Thank you to everyone who joined this enrolment, we can't…" at bounding box center [571, 237] width 1142 height 235
